Goal: Check status: Check status

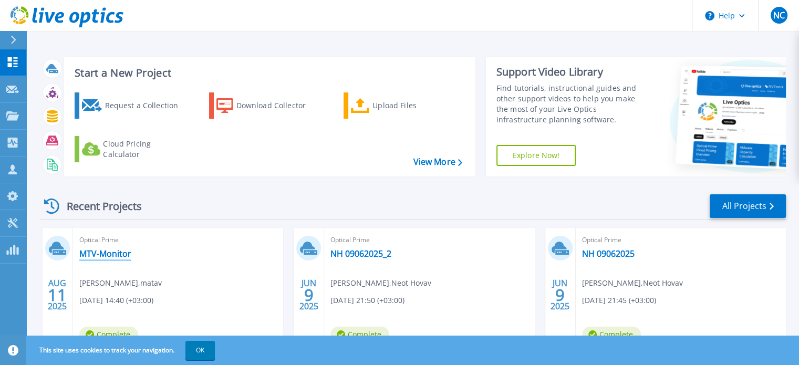
click at [109, 254] on link "MTV-Monitor" at bounding box center [105, 253] width 52 height 11
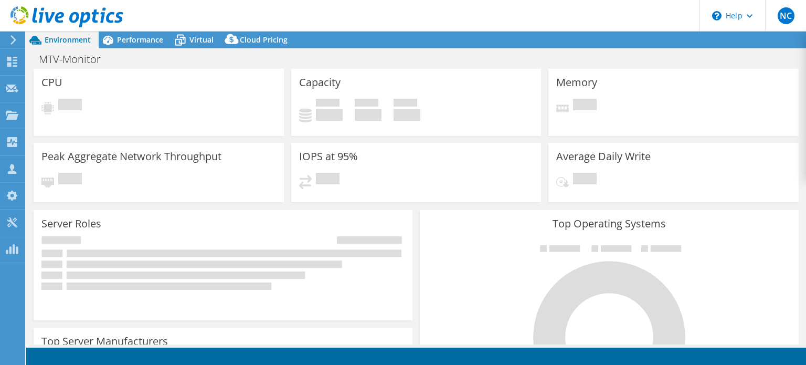
select select "USD"
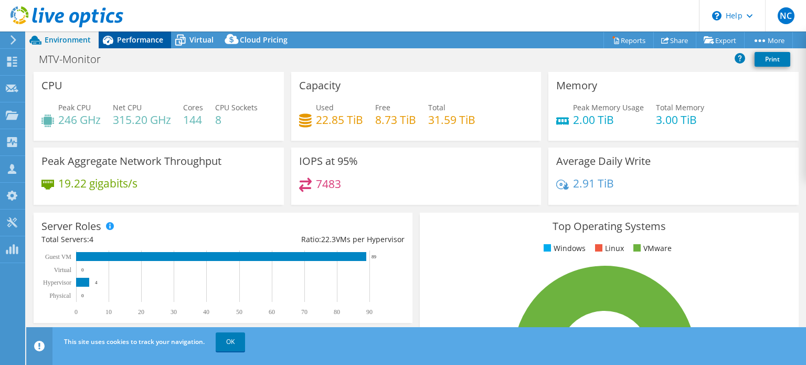
click at [156, 41] on span "Performance" at bounding box center [140, 40] width 46 height 10
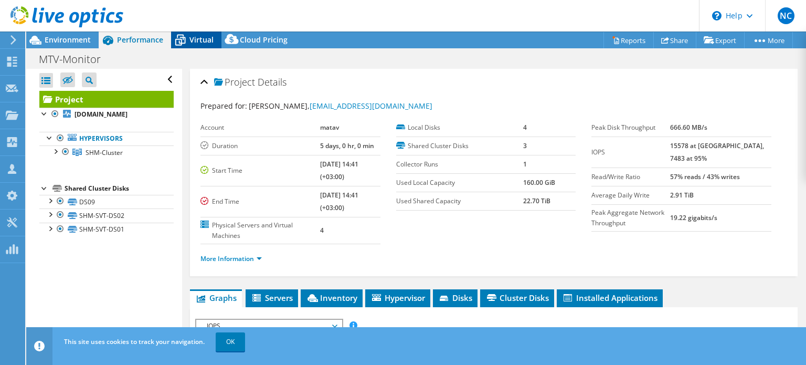
click at [193, 42] on span "Virtual" at bounding box center [202, 40] width 24 height 10
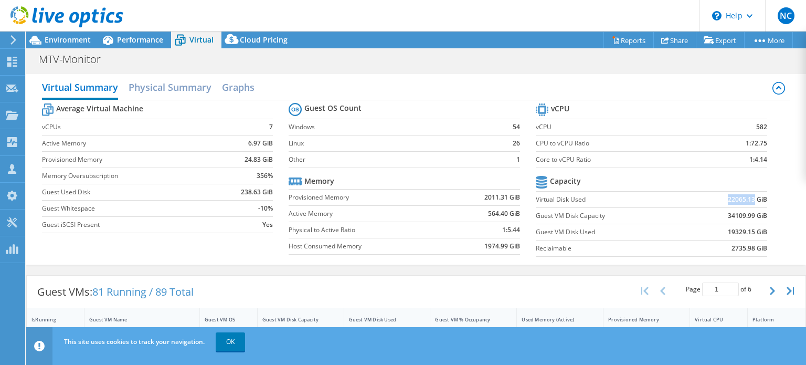
drag, startPoint x: 712, startPoint y: 199, endPoint x: 746, endPoint y: 196, distance: 33.7
click at [746, 196] on td "22065.13 GiB" at bounding box center [728, 199] width 80 height 16
click at [732, 224] on td "19329.15 GiB" at bounding box center [728, 232] width 80 height 16
click at [50, 50] on div "MTV-Monitor Print" at bounding box center [416, 58] width 780 height 19
click at [51, 50] on div "MTV-Monitor Print" at bounding box center [416, 58] width 780 height 19
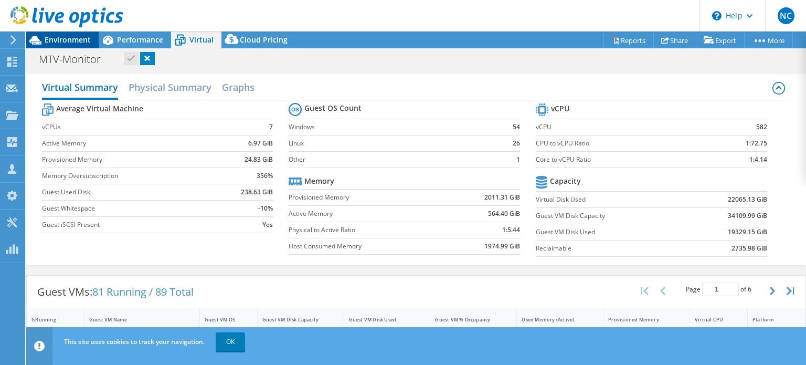
click at [65, 39] on span "Environment" at bounding box center [68, 40] width 46 height 10
